Goal: Complete application form

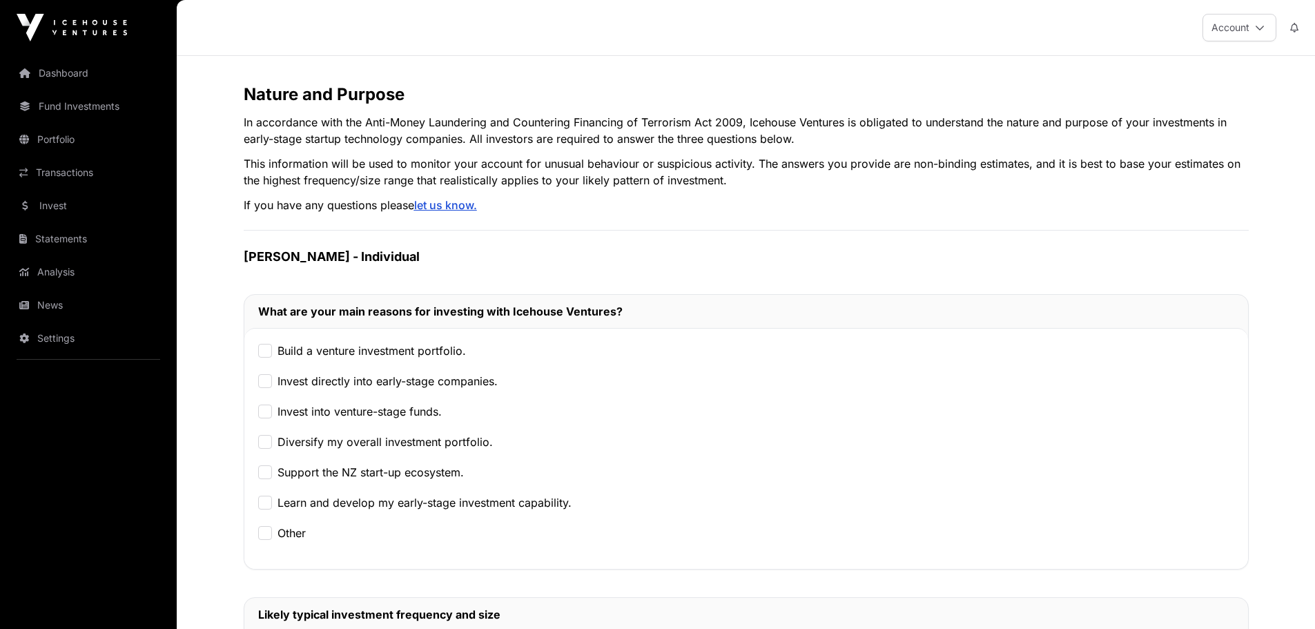
click at [324, 348] on label "Build a venture investment portfolio." at bounding box center [372, 350] width 188 height 17
click at [288, 383] on label "Invest directly into early-stage companies." at bounding box center [388, 381] width 220 height 17
click at [291, 413] on label "Invest into venture-stage funds." at bounding box center [360, 411] width 164 height 17
click at [295, 443] on label "Diversify my overall investment portfolio." at bounding box center [385, 442] width 215 height 17
click at [336, 464] on label "Support the NZ start-up ecosystem." at bounding box center [371, 472] width 186 height 17
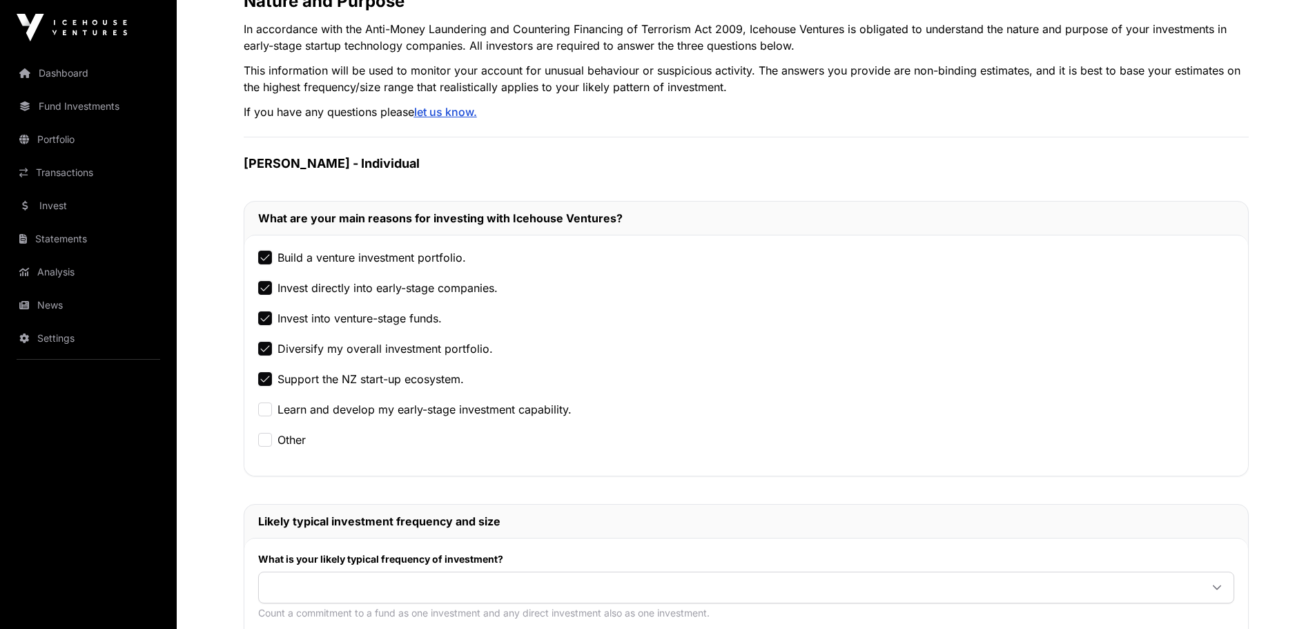
scroll to position [69, 0]
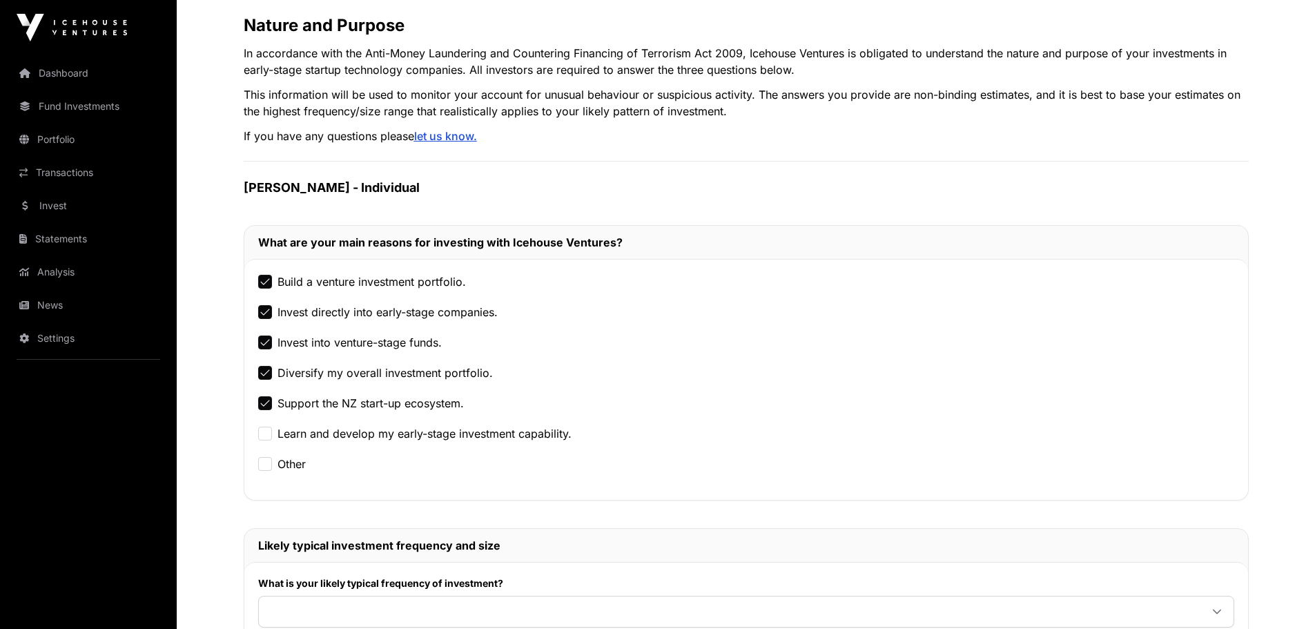
click at [384, 314] on label "Invest directly into early-stage companies." at bounding box center [388, 312] width 220 height 17
click at [329, 313] on label "Invest directly into early-stage companies." at bounding box center [388, 312] width 220 height 17
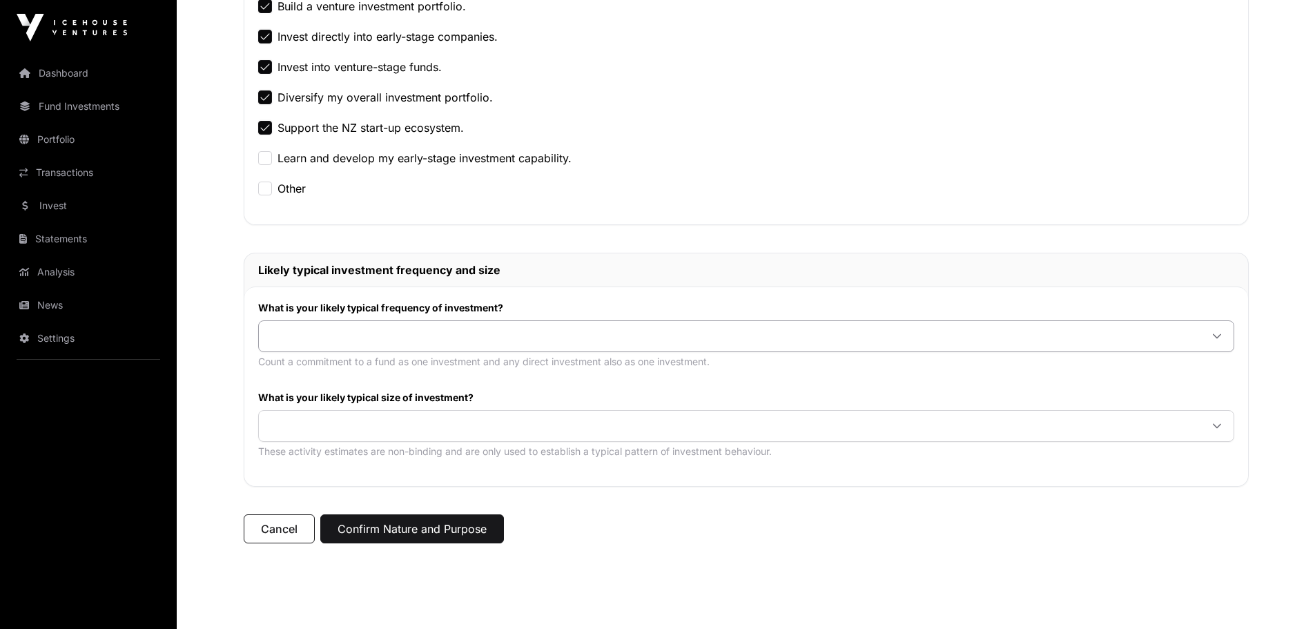
scroll to position [345, 0]
click at [318, 337] on span at bounding box center [730, 335] width 942 height 25
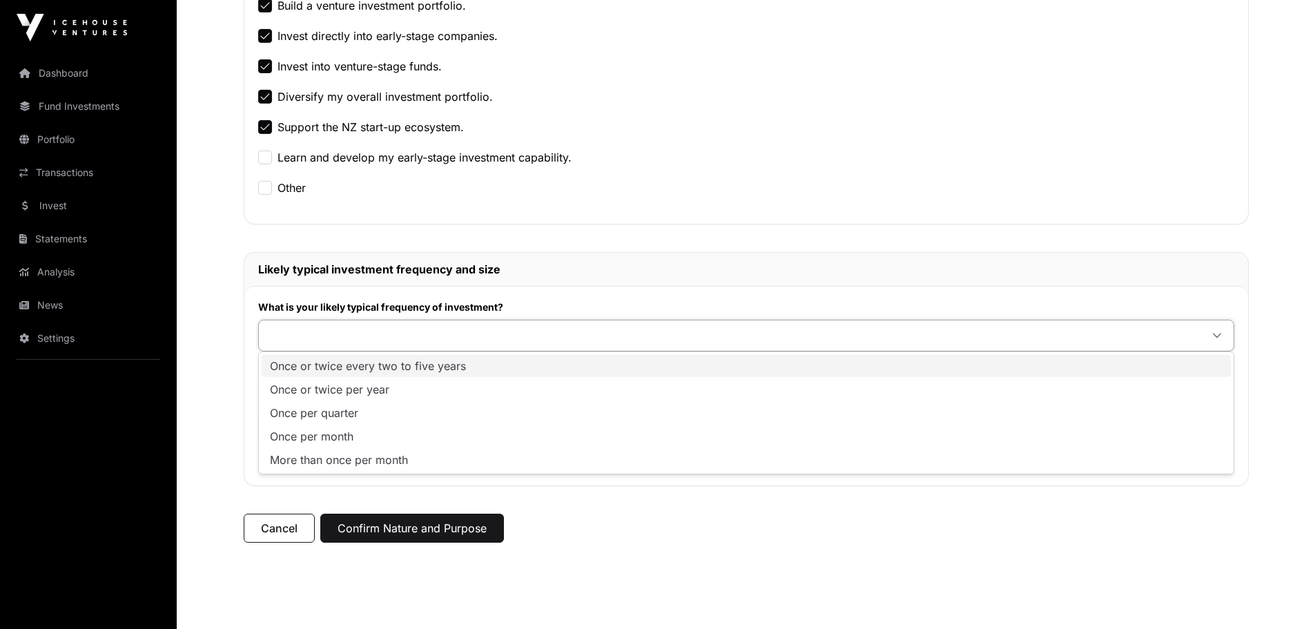
click at [338, 369] on span "Once or twice every two to five years" at bounding box center [368, 365] width 196 height 11
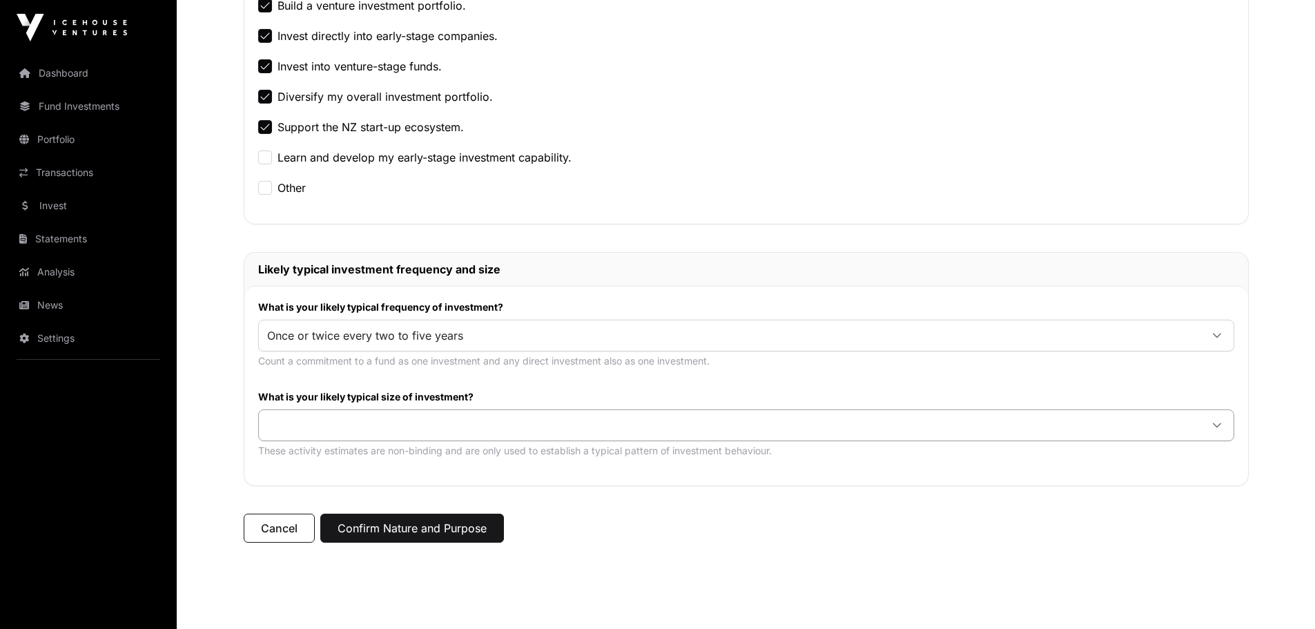
click at [351, 426] on span at bounding box center [730, 425] width 942 height 25
click at [350, 475] on span "$25,000 or more per investment" at bounding box center [355, 479] width 170 height 11
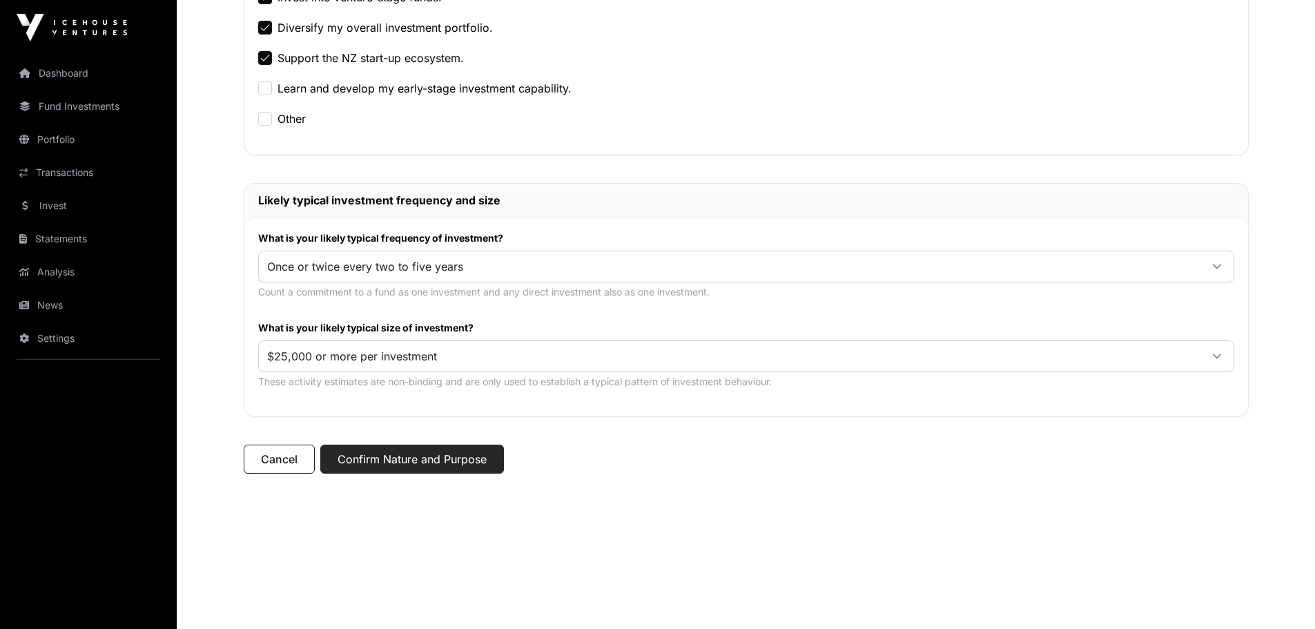
scroll to position [430, 0]
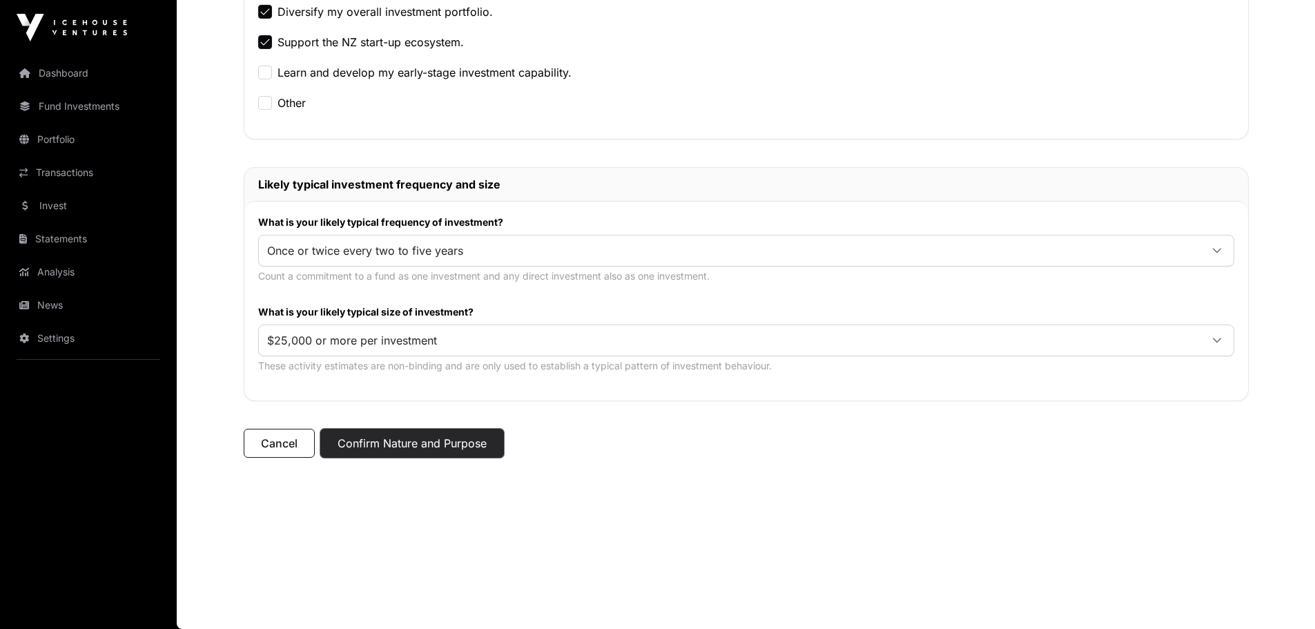
click at [369, 449] on button "Confirm Nature and Purpose" at bounding box center [412, 443] width 184 height 29
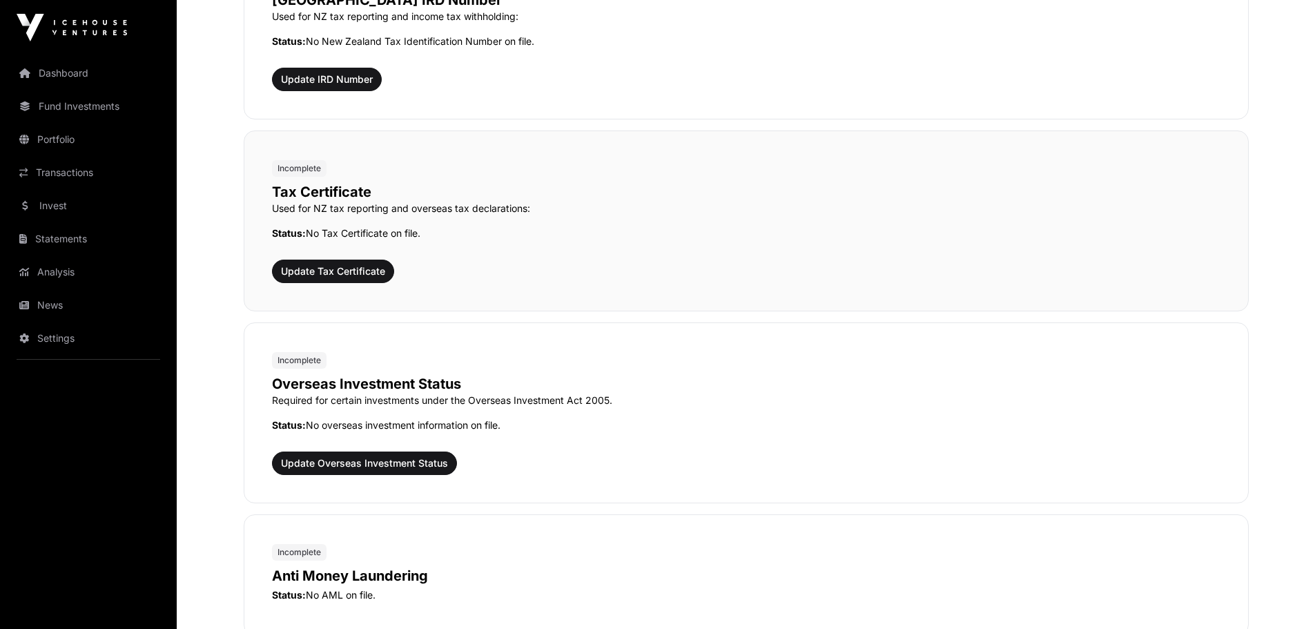
scroll to position [1381, 0]
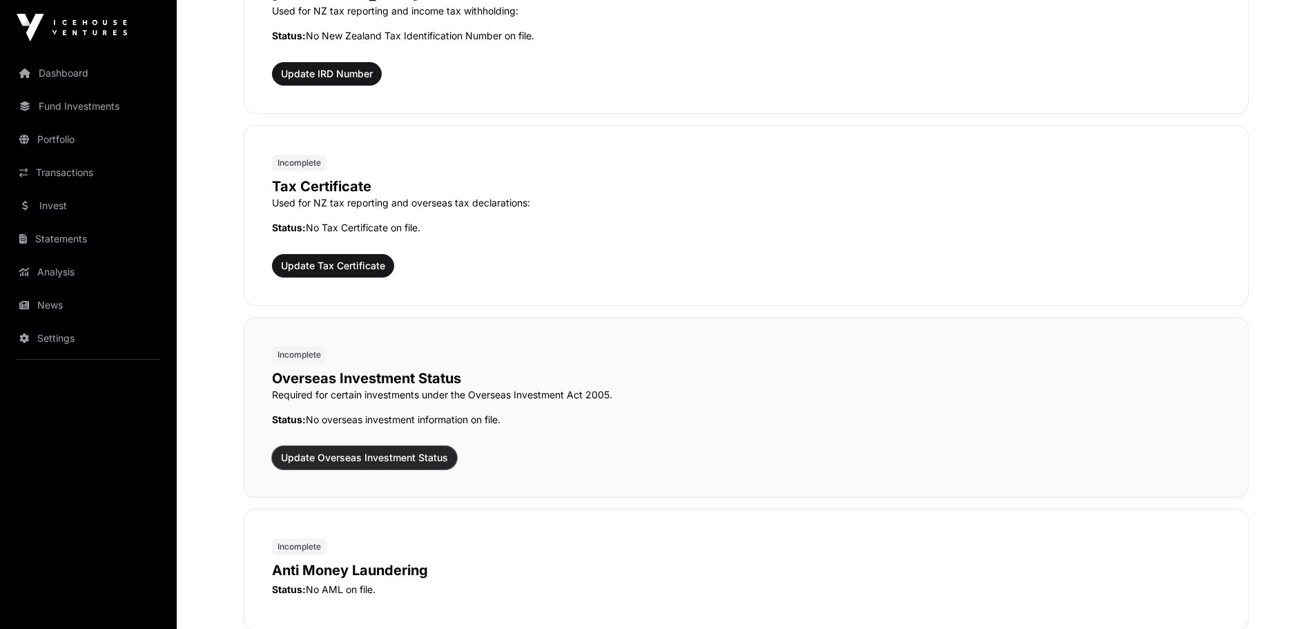
click at [380, 456] on span "Update Overseas Investment Status" at bounding box center [364, 458] width 167 height 14
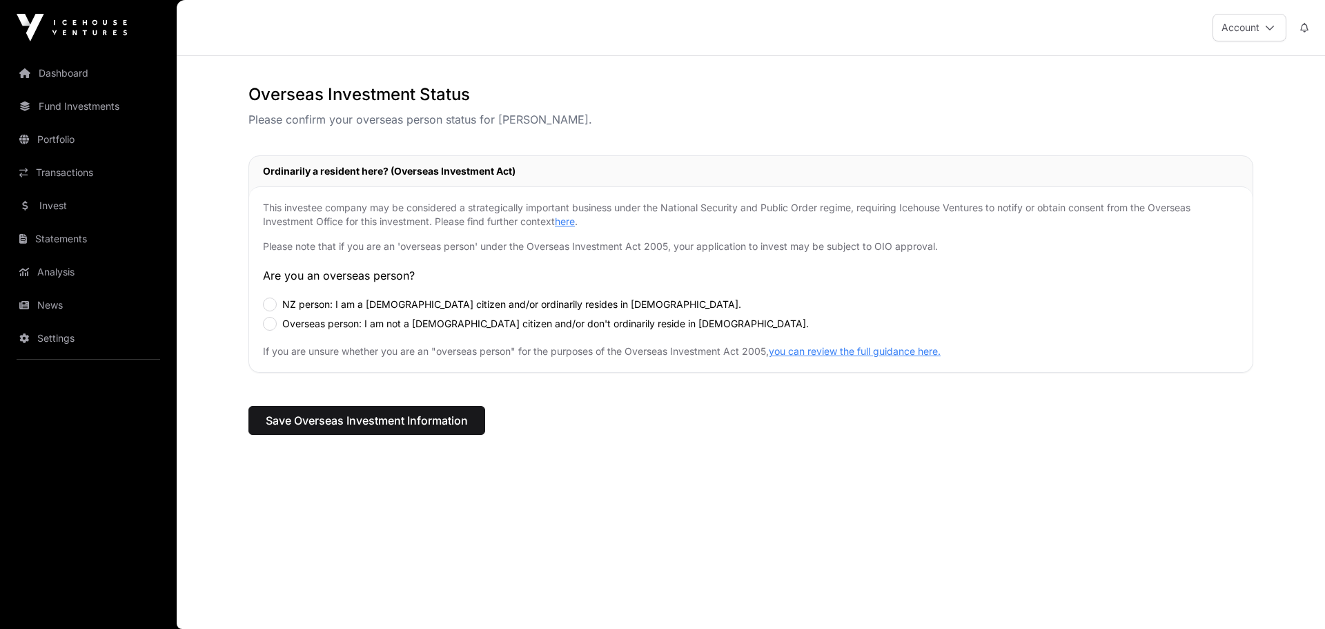
click at [289, 307] on label "NZ person: I am a [DEMOGRAPHIC_DATA] citizen and/or ordinarily resides in [DEMO…" at bounding box center [511, 305] width 459 height 14
click at [337, 421] on span "Save Overseas Investment Information" at bounding box center [367, 420] width 202 height 17
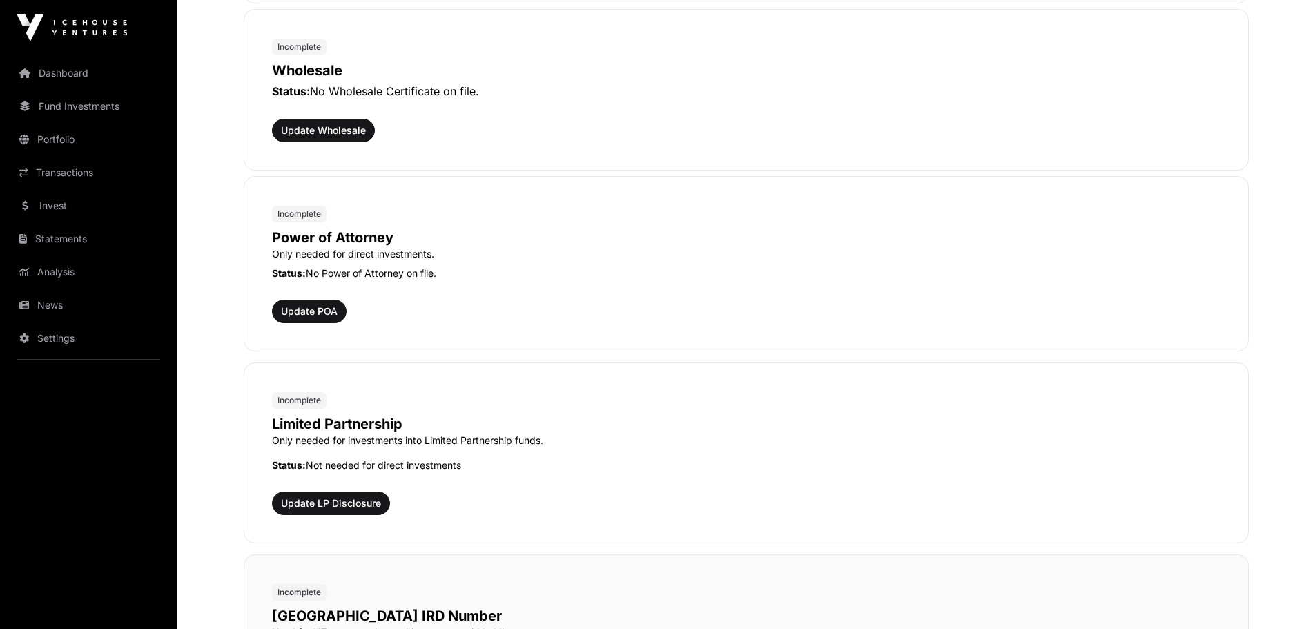
scroll to position [621, 0]
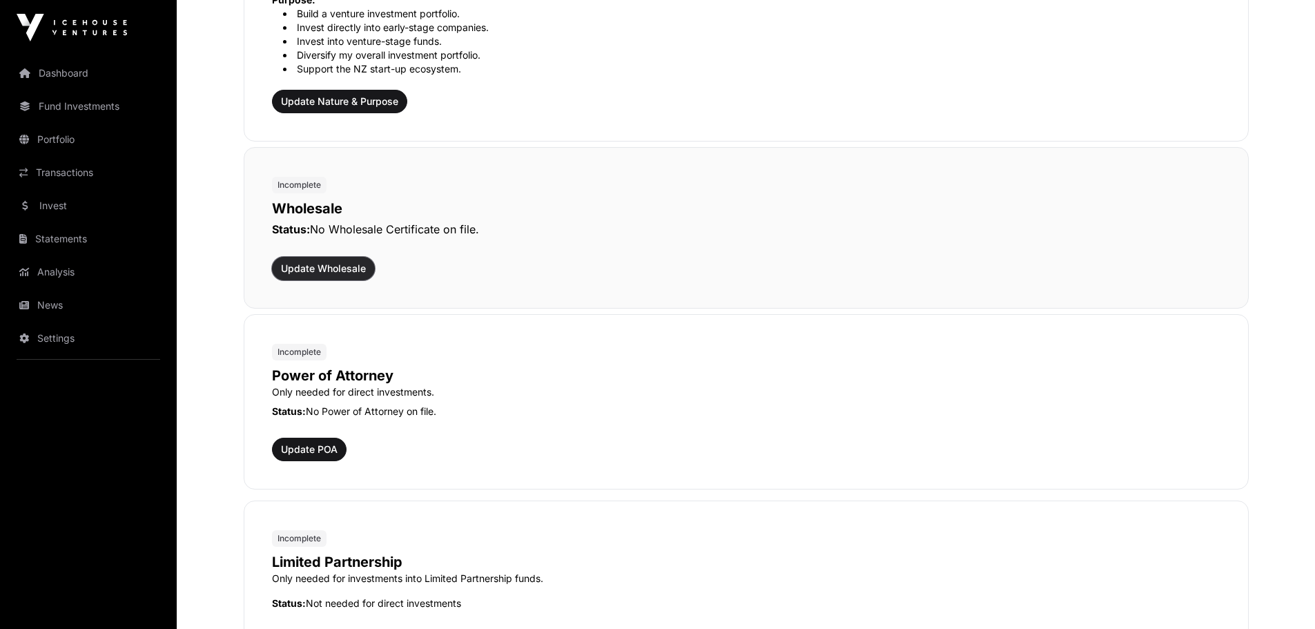
click at [325, 264] on span "Update Wholesale" at bounding box center [323, 269] width 85 height 14
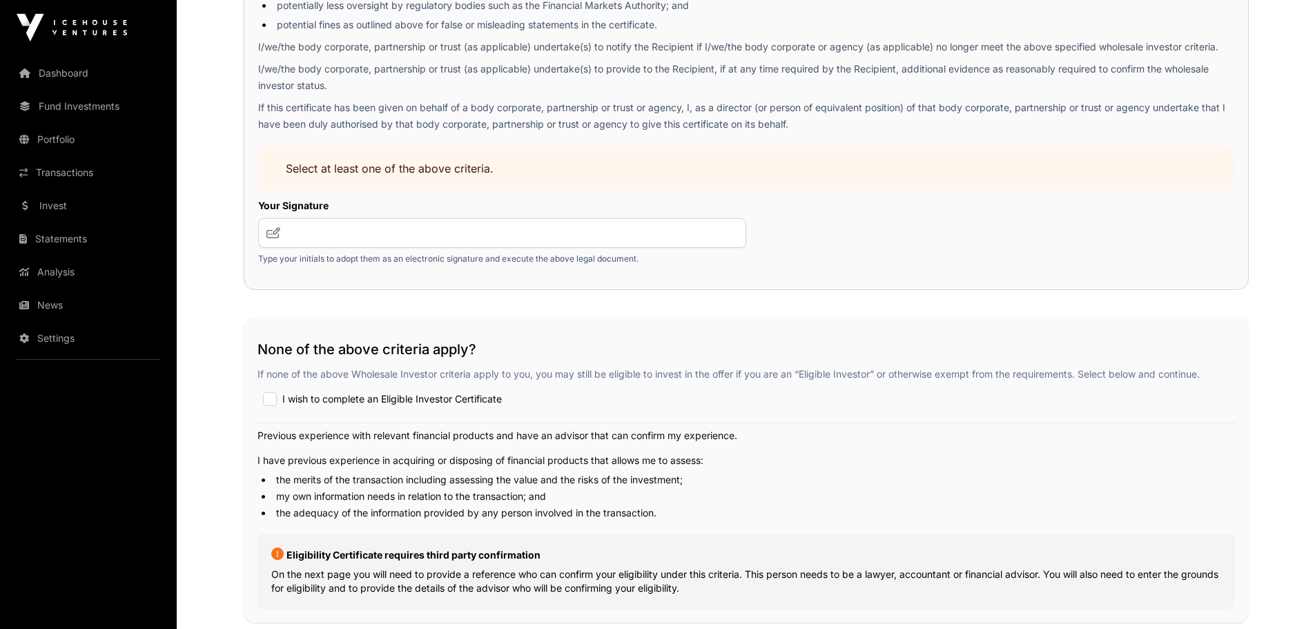
scroll to position [1844, 0]
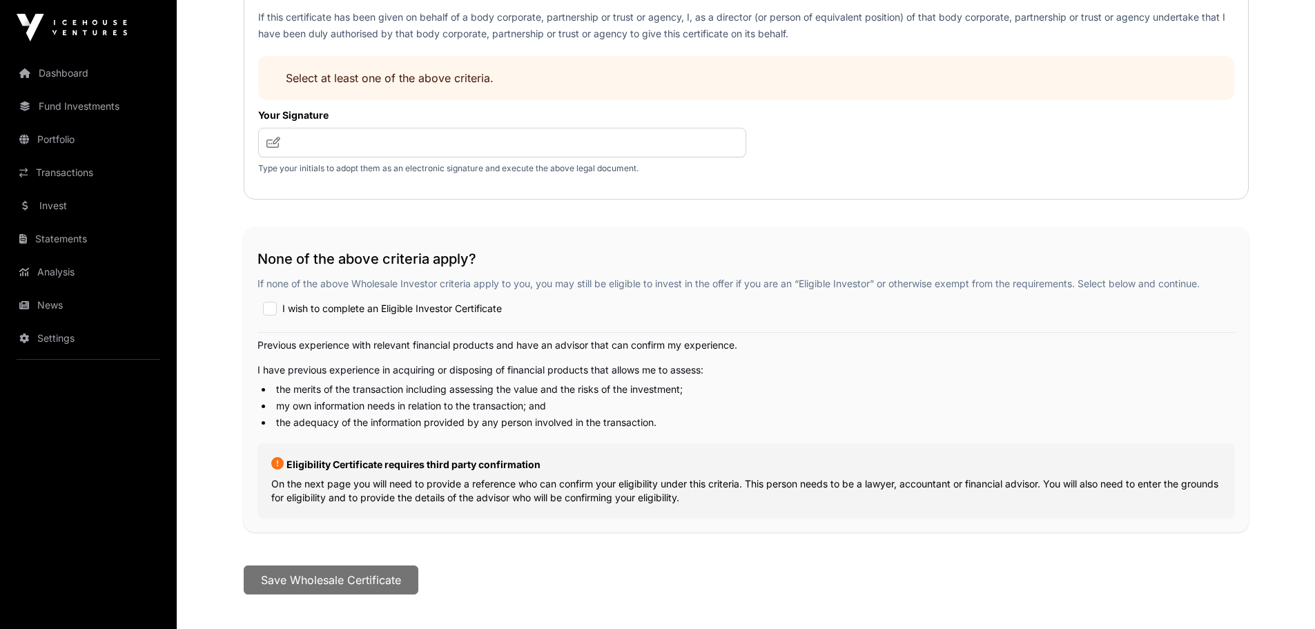
click at [284, 309] on span "I wish to complete an Eligible Investor Certificate" at bounding box center [392, 309] width 220 height 14
click at [328, 585] on button "Save Wholesale Certificate" at bounding box center [331, 579] width 175 height 29
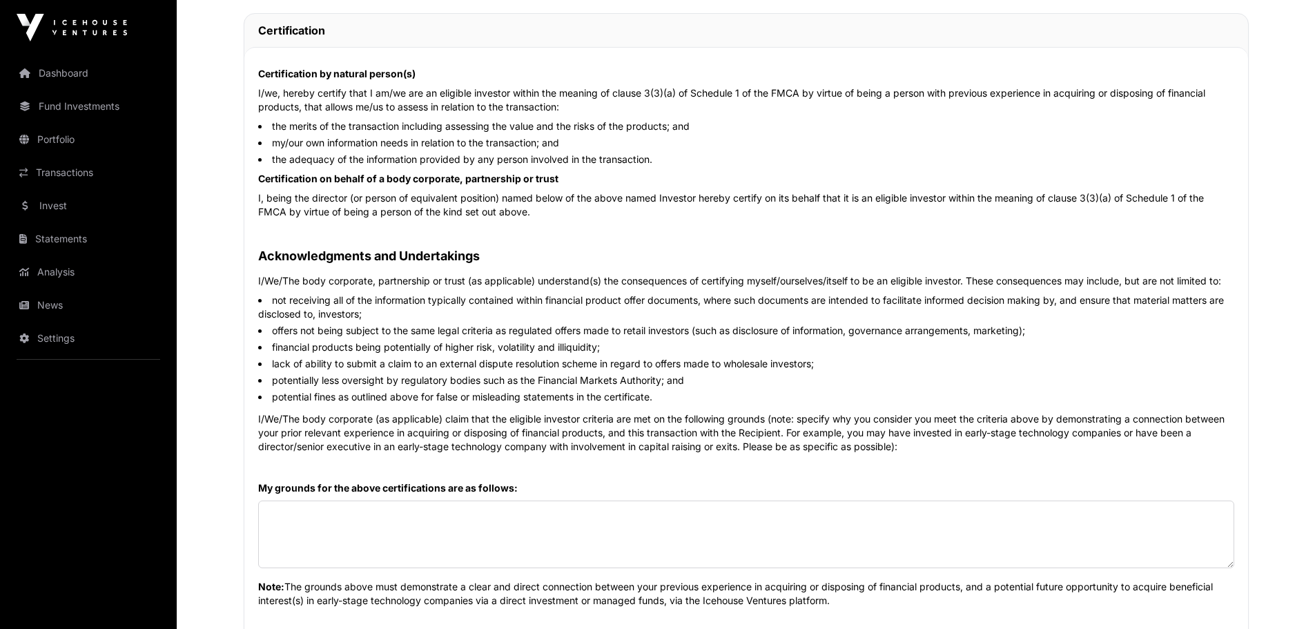
scroll to position [207, 0]
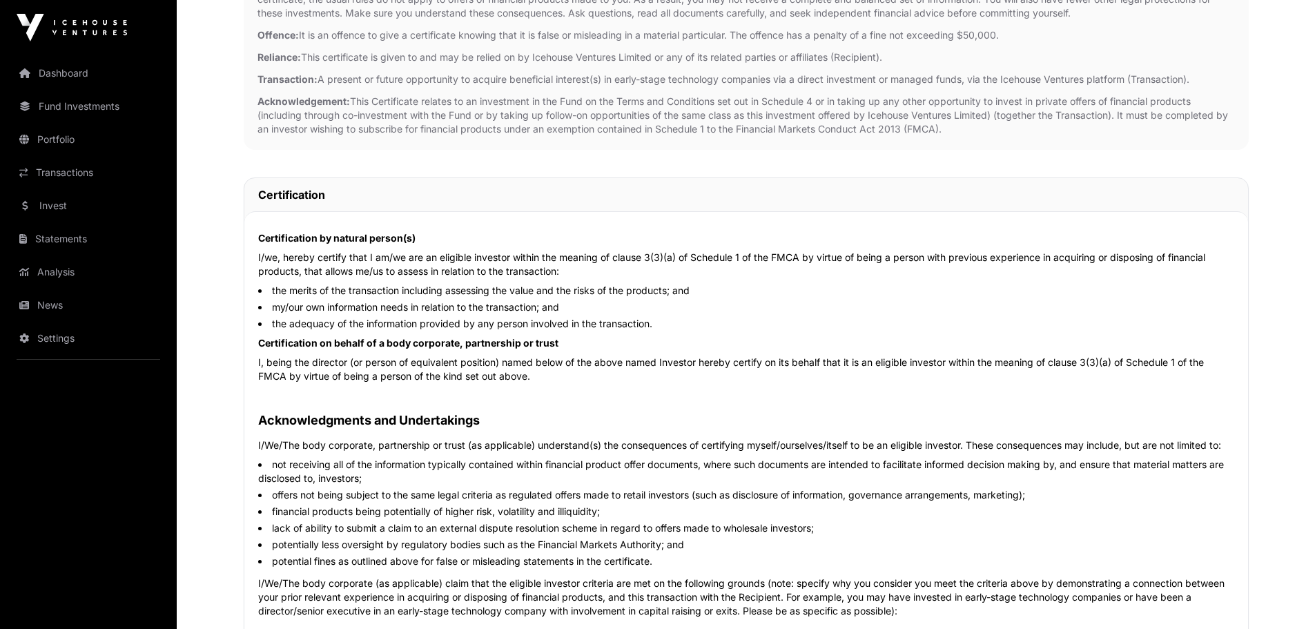
drag, startPoint x: 535, startPoint y: 445, endPoint x: 256, endPoint y: 238, distance: 347.4
click at [256, 238] on div "Certification by natural person(s) I/we, hereby certify that I am/we are an eli…" at bounding box center [746, 543] width 1004 height 665
copy div "Certification by natural person(s) I/we, hereby certify that I am/we are an eli…"
